Goal: Communication & Community: Answer question/provide support

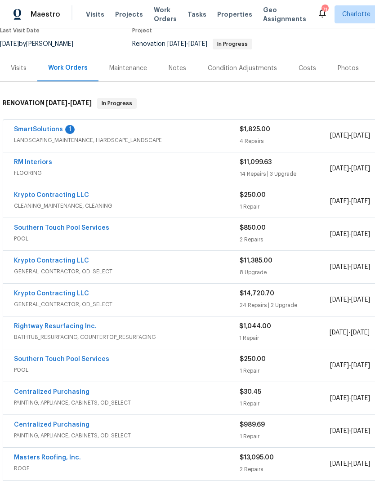
scroll to position [81, 0]
click at [47, 227] on link "Southern Touch Pool Services" at bounding box center [61, 228] width 95 height 6
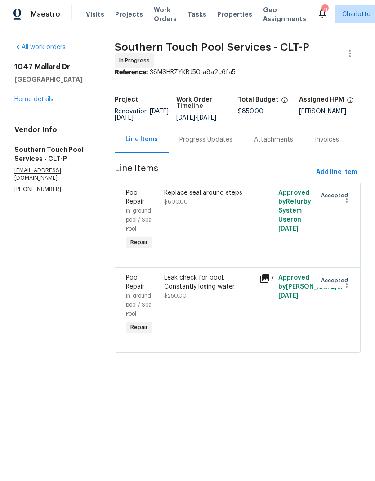
click at [224, 144] on div "Progress Updates" at bounding box center [205, 139] width 53 height 9
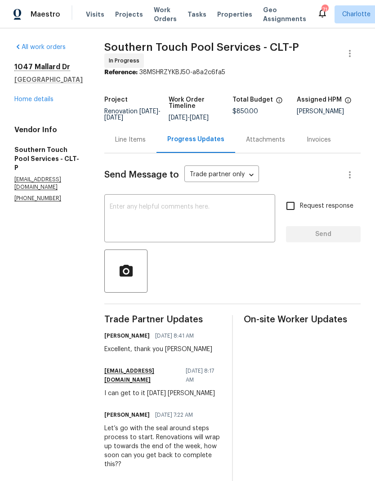
click at [212, 234] on textarea at bounding box center [190, 219] width 160 height 31
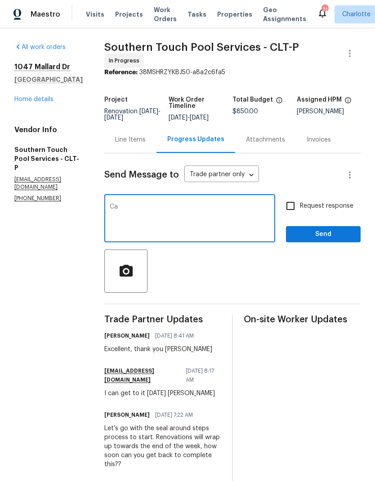
type textarea "C"
type textarea "Good morning, can you please update on the status of this repair? Will the pool…"
click at [286, 212] on input "Request response" at bounding box center [290, 205] width 19 height 19
checkbox input "true"
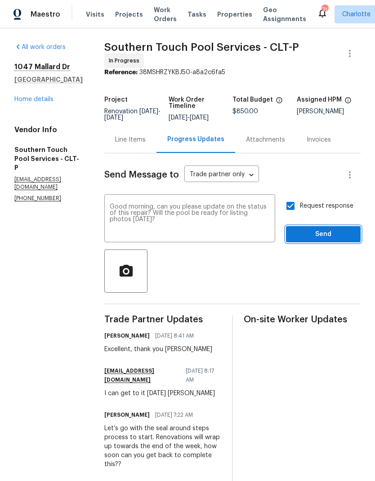
click at [339, 235] on button "Send" at bounding box center [323, 234] width 75 height 17
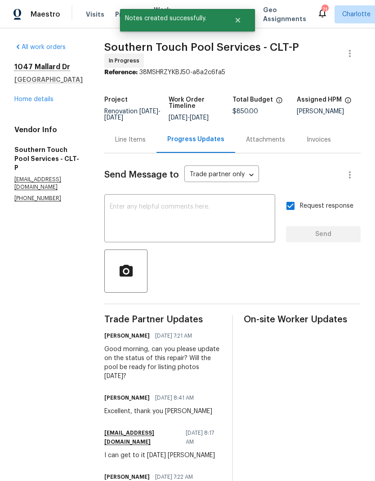
click at [19, 96] on link "Home details" at bounding box center [33, 99] width 39 height 6
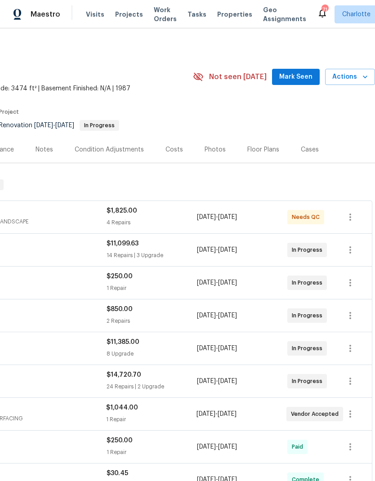
scroll to position [0, 133]
click at [303, 80] on span "Mark Seen" at bounding box center [295, 76] width 33 height 11
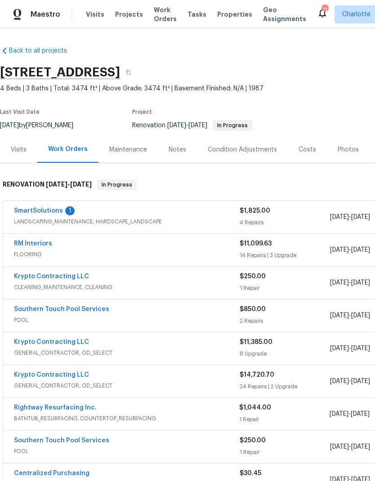
scroll to position [0, 0]
click at [90, 252] on span "FLOORING" at bounding box center [127, 254] width 226 height 9
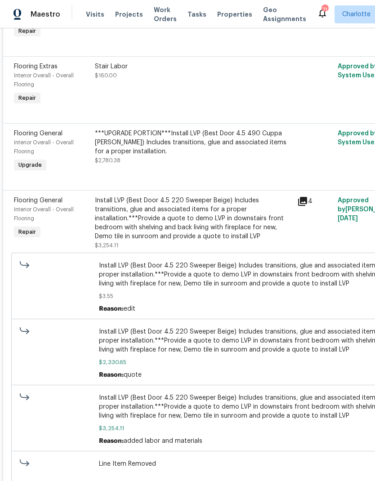
scroll to position [1104, 0]
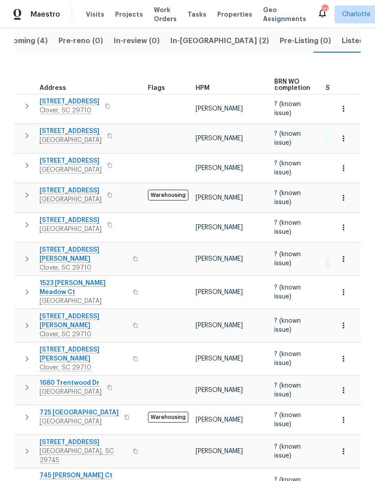
scroll to position [105, 0]
click at [344, 386] on icon "button" at bounding box center [343, 390] width 9 height 9
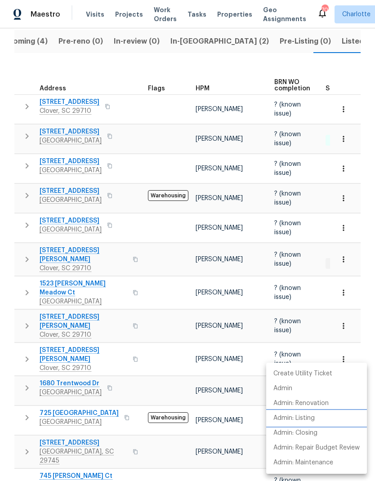
click at [311, 419] on p "Admin: Listing" at bounding box center [293, 418] width 41 height 9
click at [323, 292] on div at bounding box center [187, 240] width 375 height 481
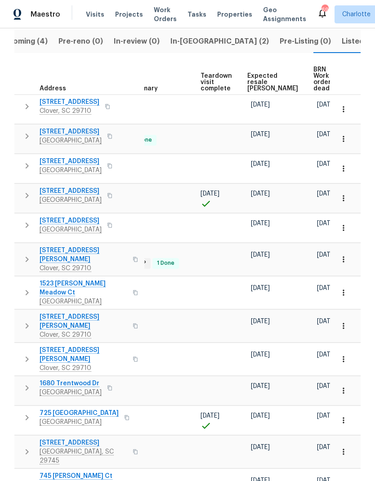
scroll to position [0, 196]
click at [263, 81] on span "Expected resale [PERSON_NAME]" at bounding box center [273, 82] width 51 height 19
